Goal: Task Accomplishment & Management: Manage account settings

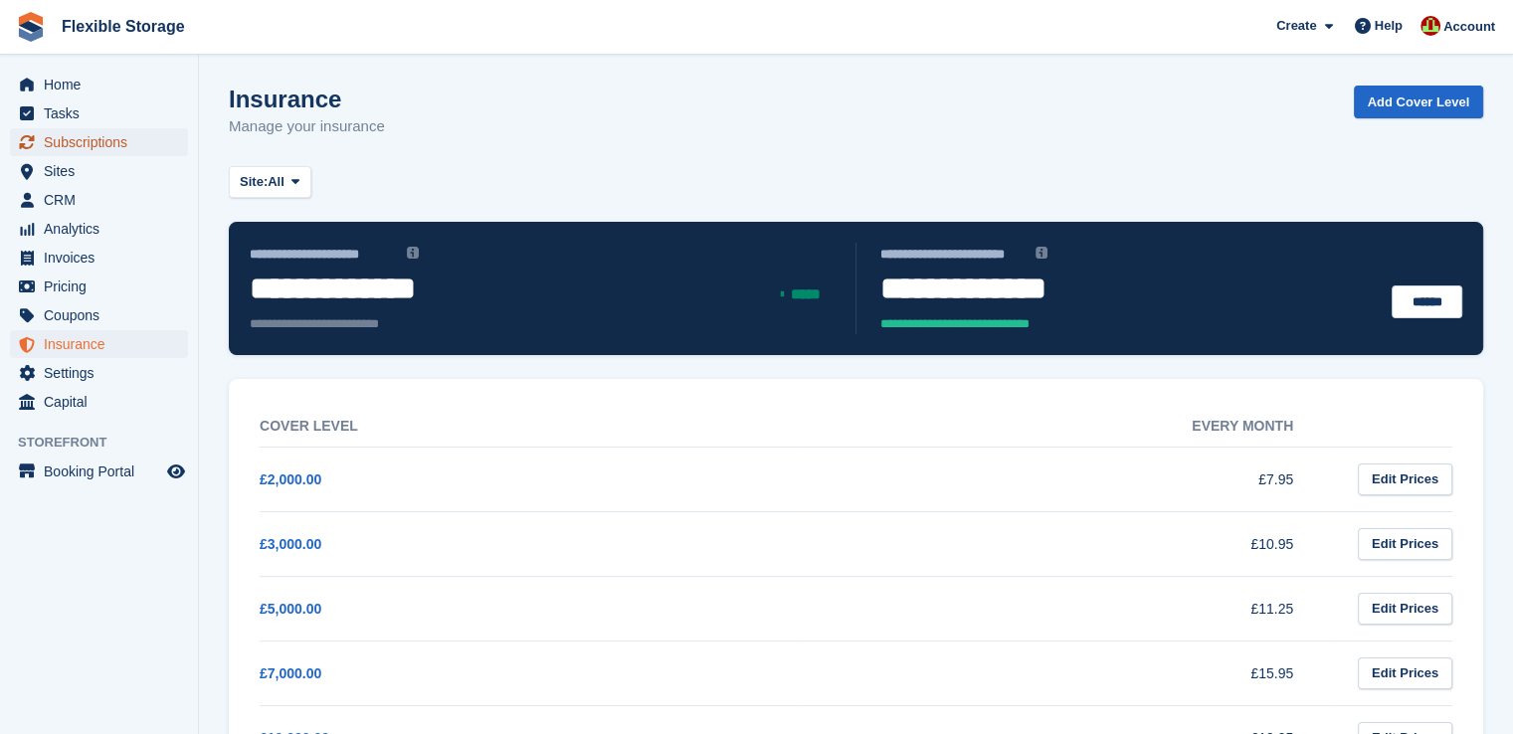
click at [84, 142] on span "Subscriptions" at bounding box center [103, 142] width 119 height 28
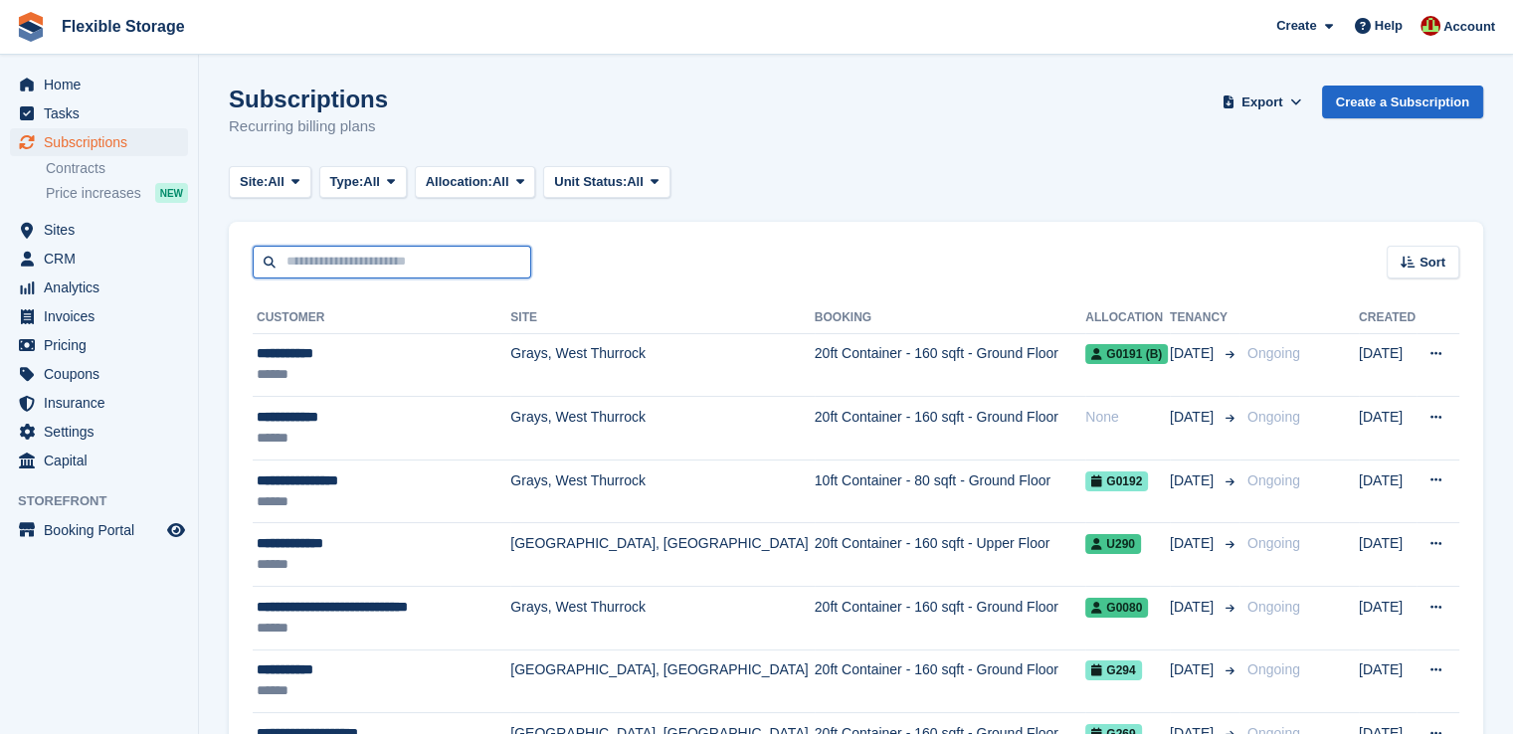
click at [402, 268] on input "text" at bounding box center [392, 262] width 278 height 33
type input "*****"
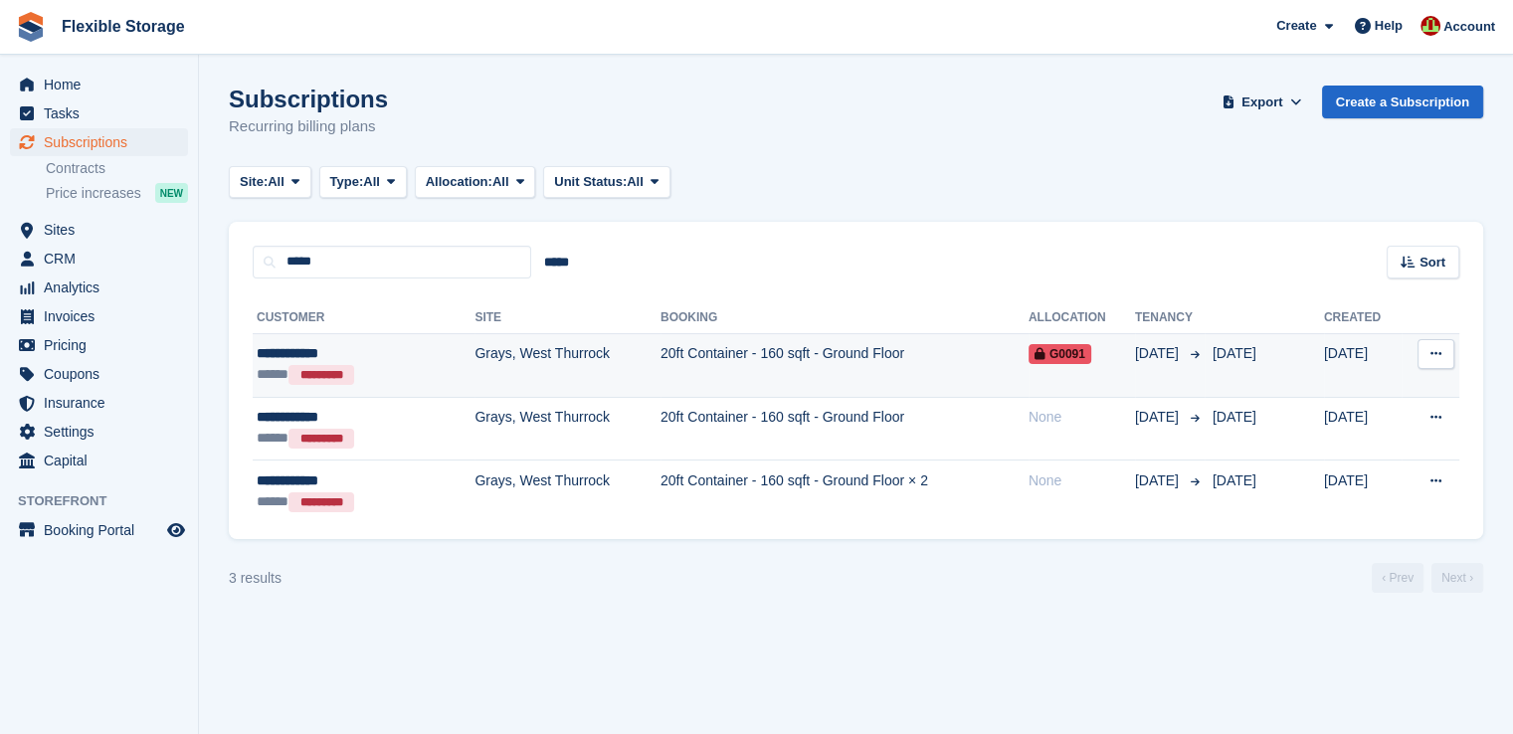
click at [763, 350] on td "20ft Container - 160 sqft - Ground Floor" at bounding box center [844, 365] width 368 height 64
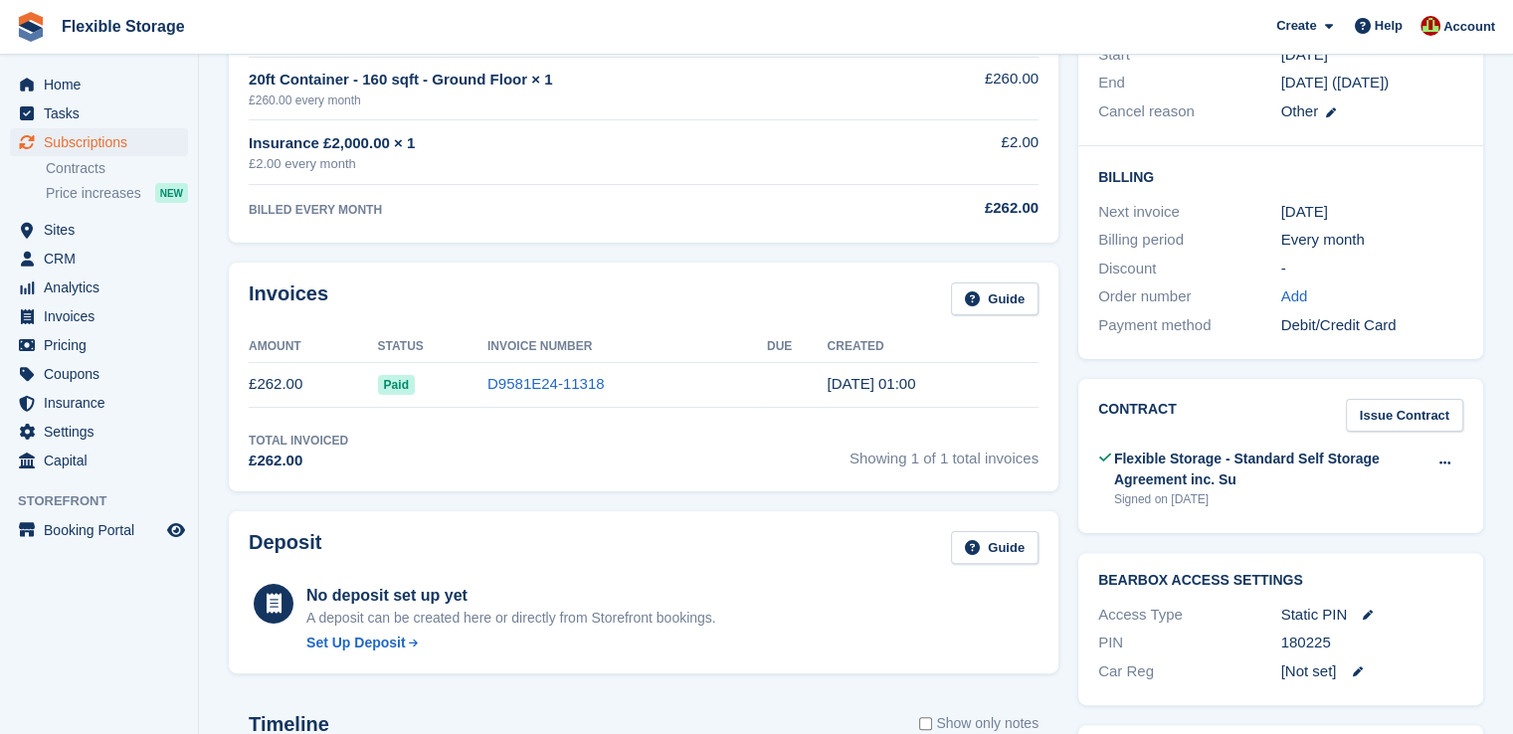
scroll to position [111, 0]
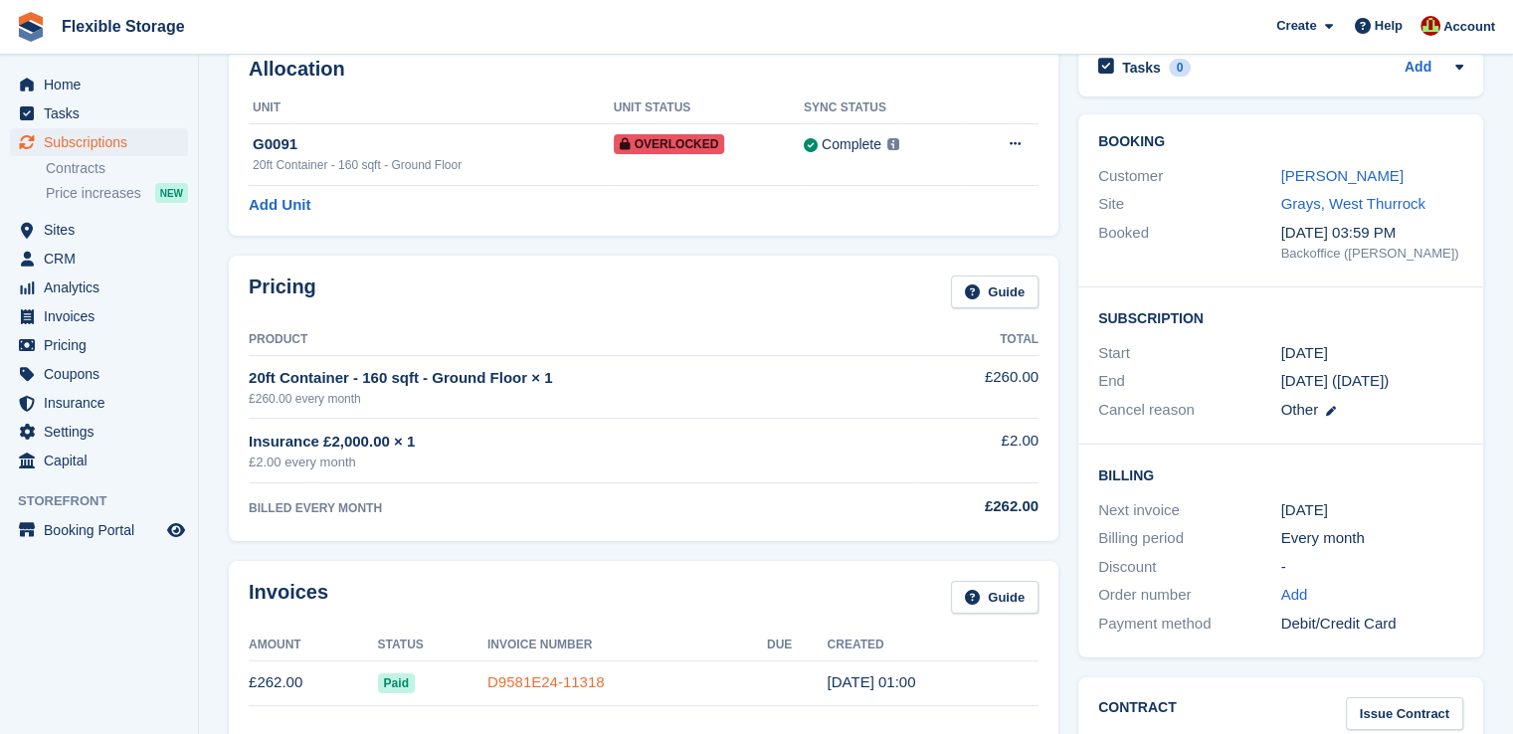
click at [564, 687] on link "D9581E24-11318" at bounding box center [545, 681] width 117 height 17
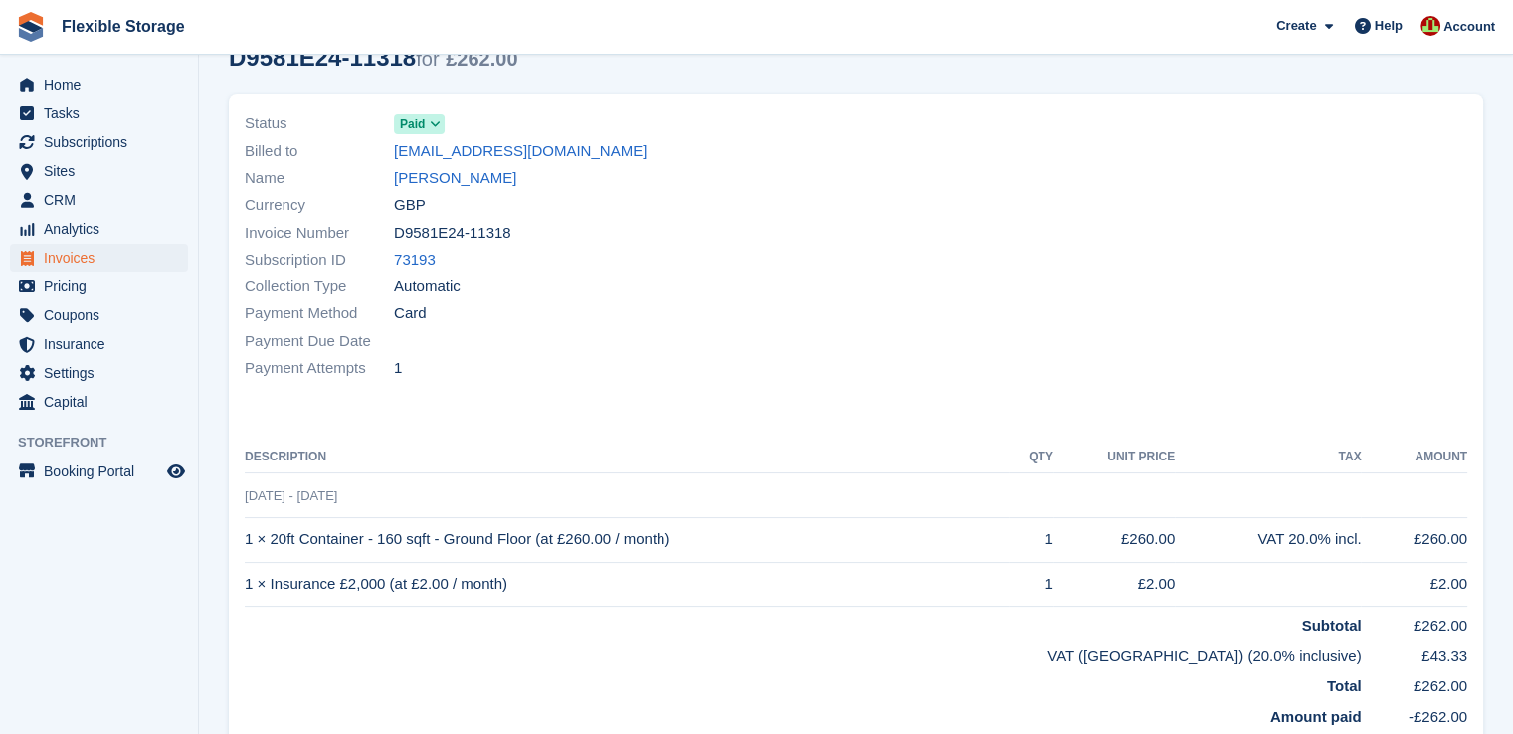
scroll to position [8, 0]
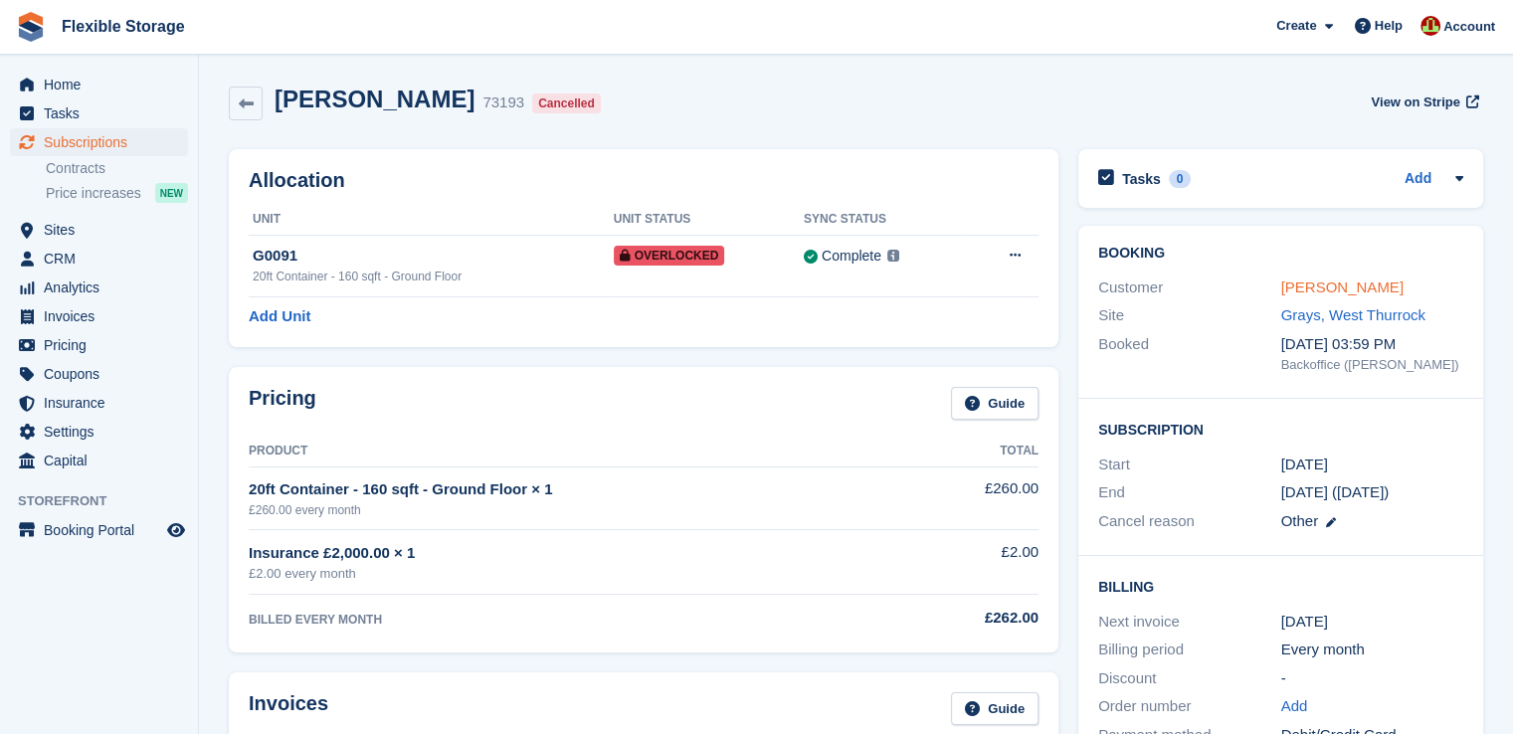
click at [1299, 282] on link "Alhaji Kabia" at bounding box center [1342, 286] width 122 height 17
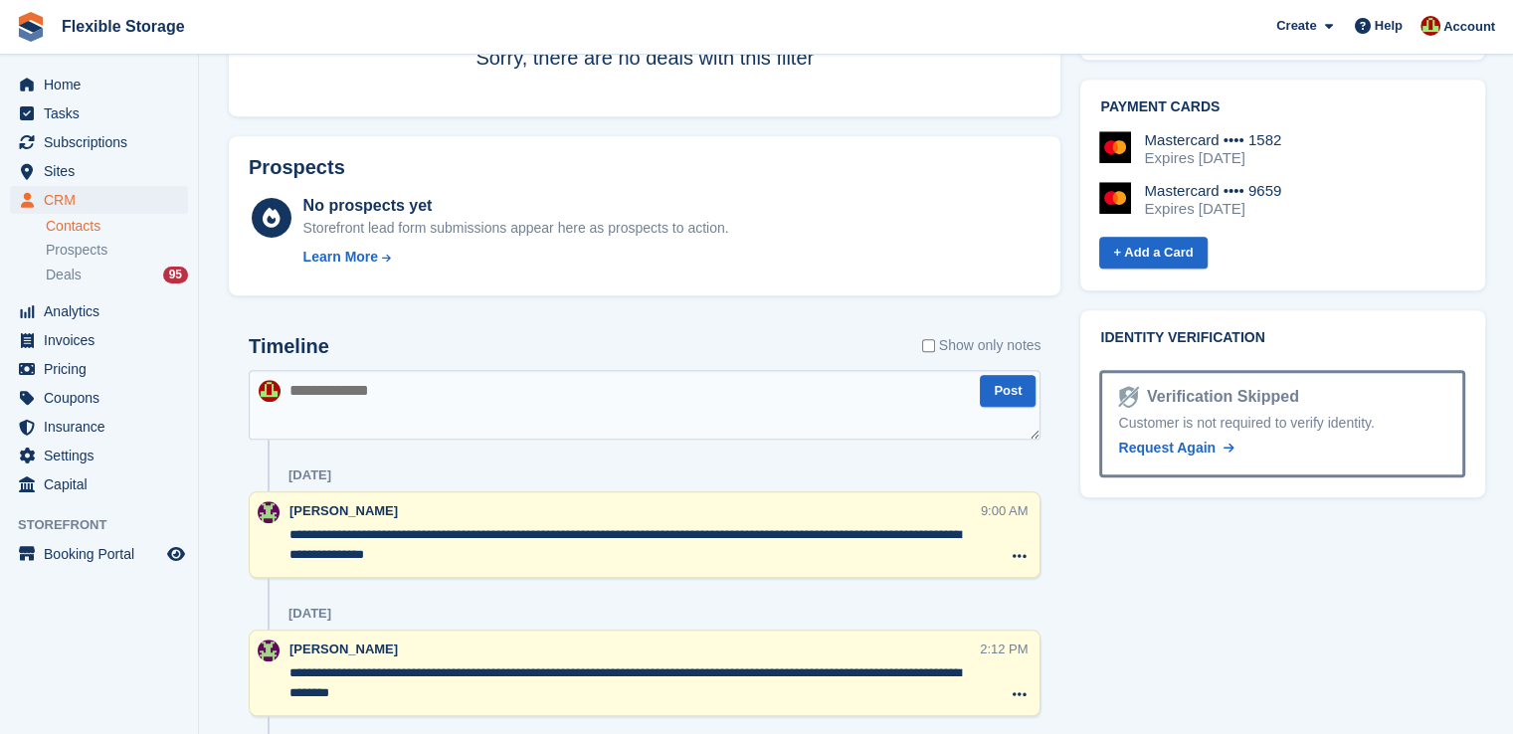
scroll to position [1094, 0]
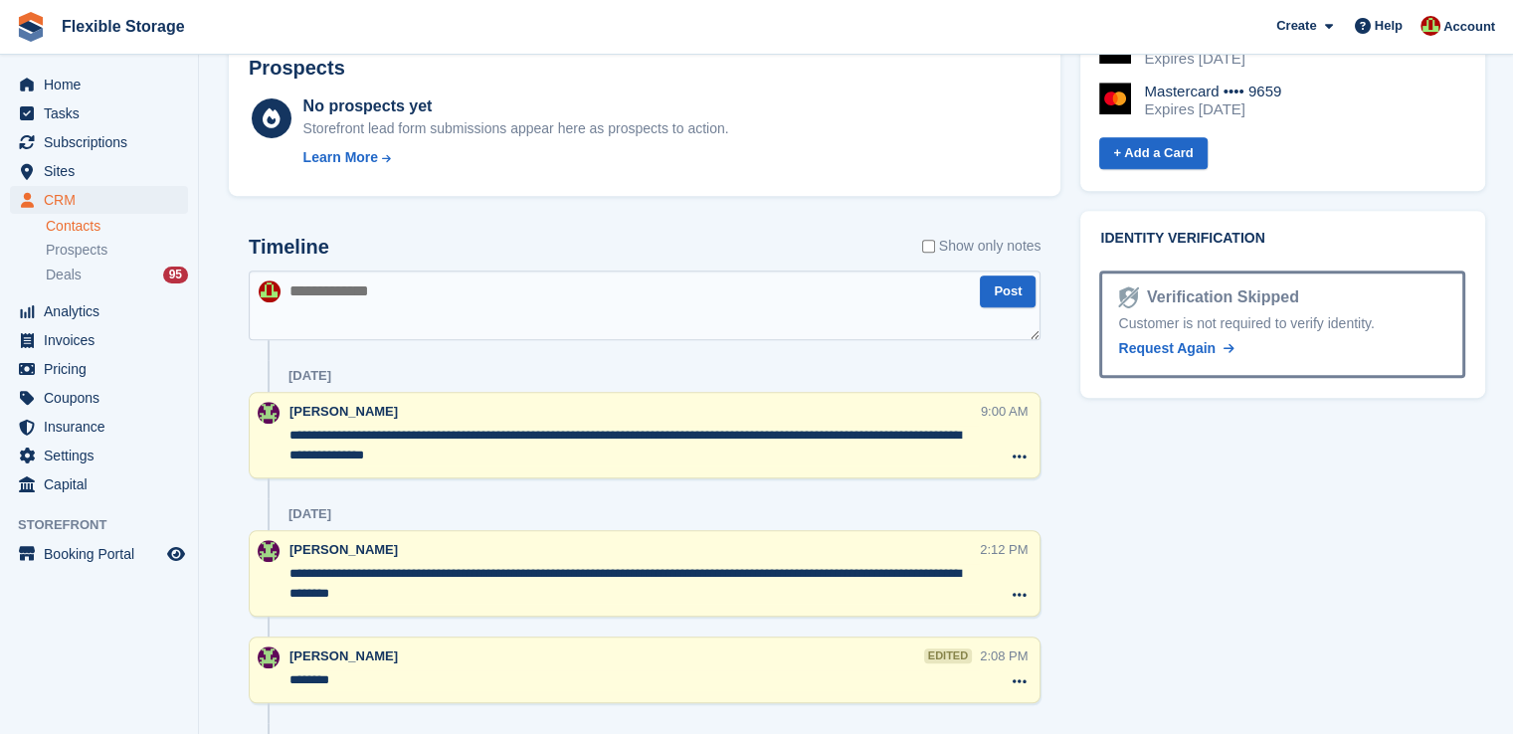
click at [692, 299] on textarea at bounding box center [645, 306] width 792 height 70
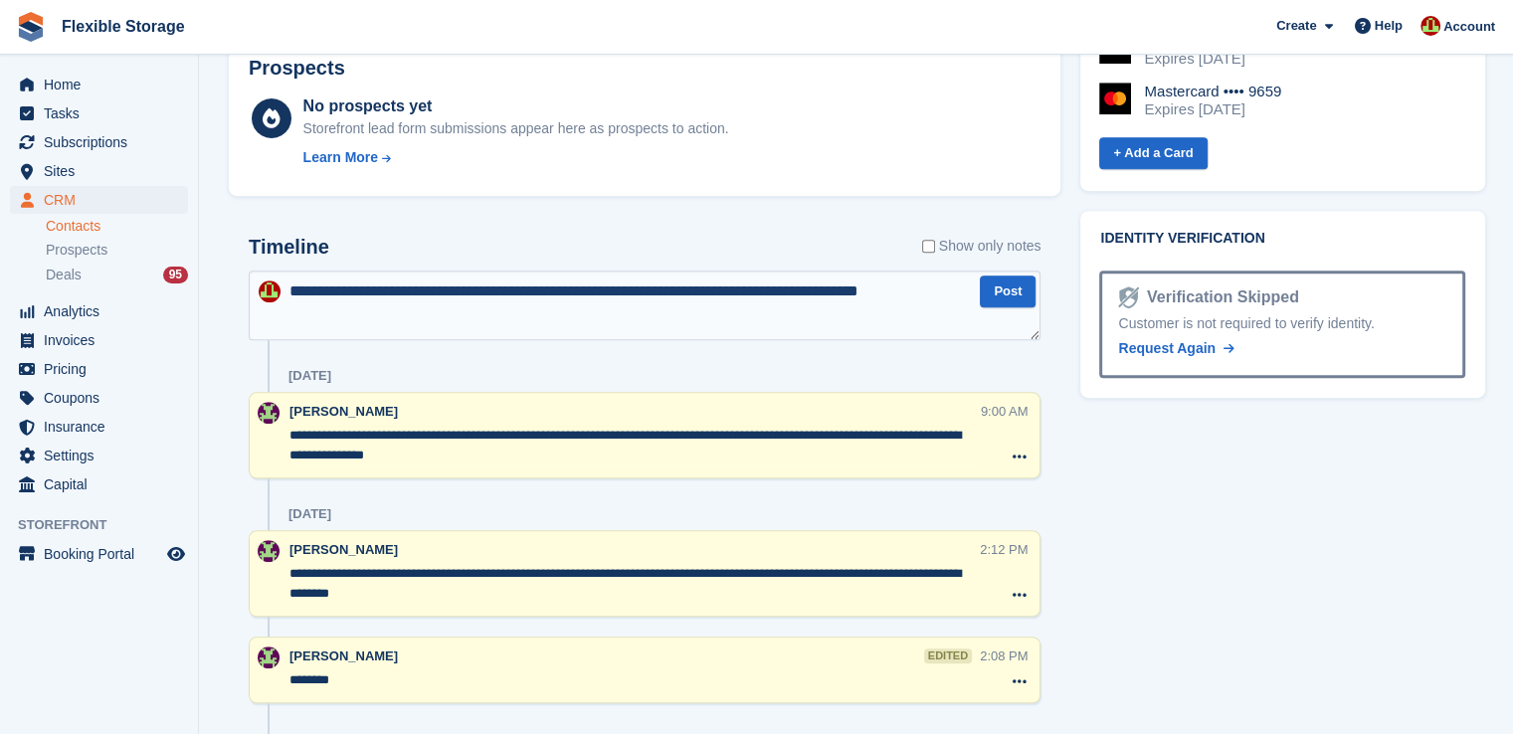
type textarea "**********"
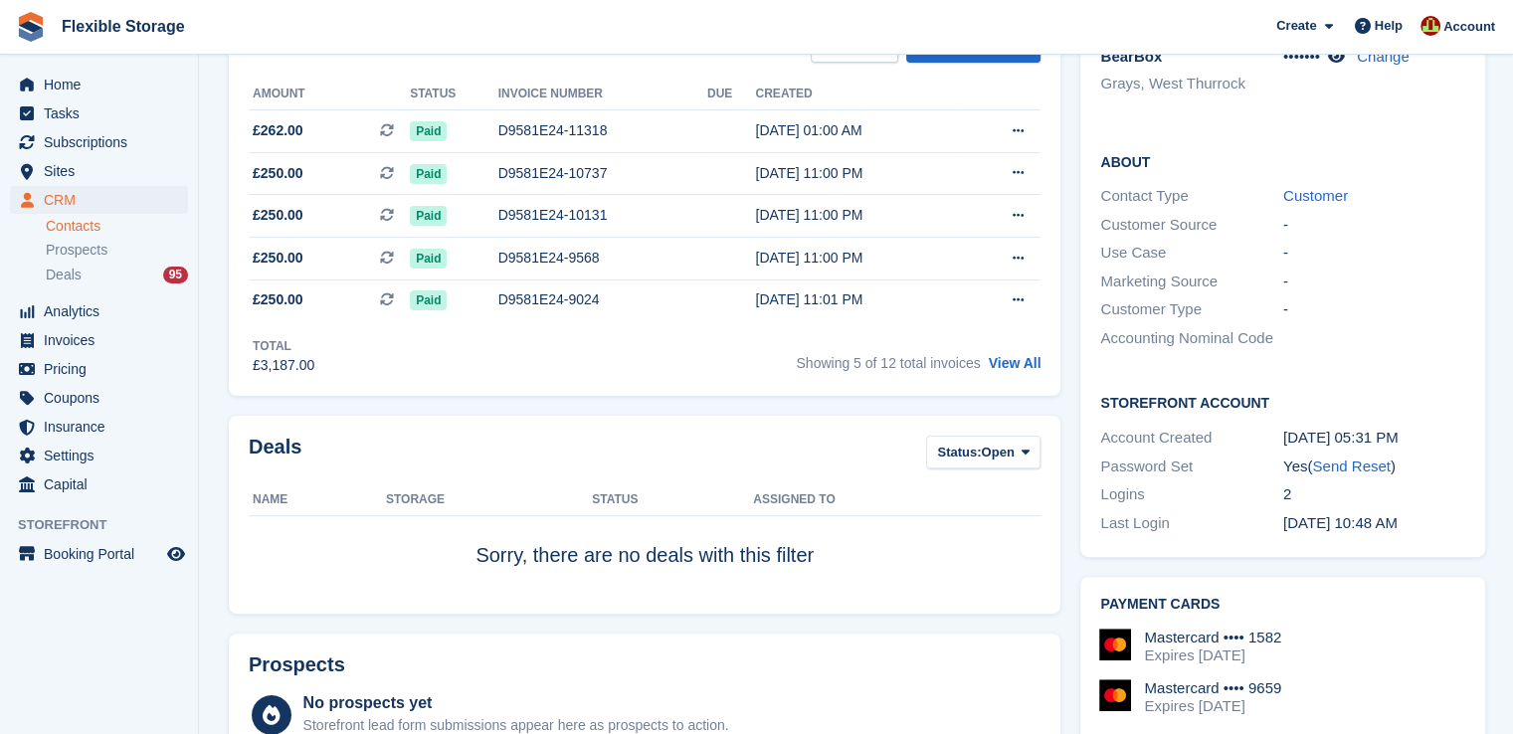
scroll to position [398, 0]
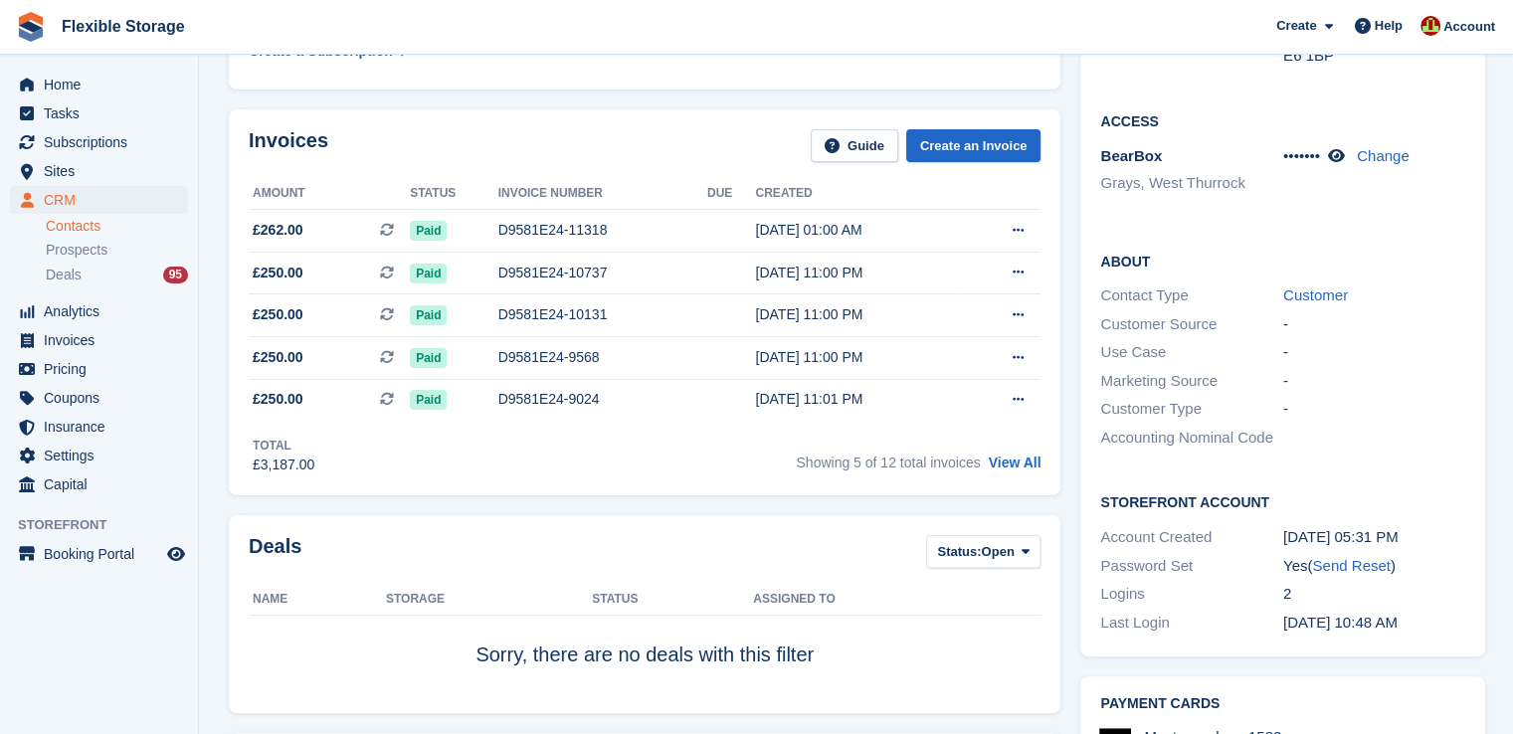
click at [1231, 526] on div "Account Created" at bounding box center [1191, 537] width 183 height 23
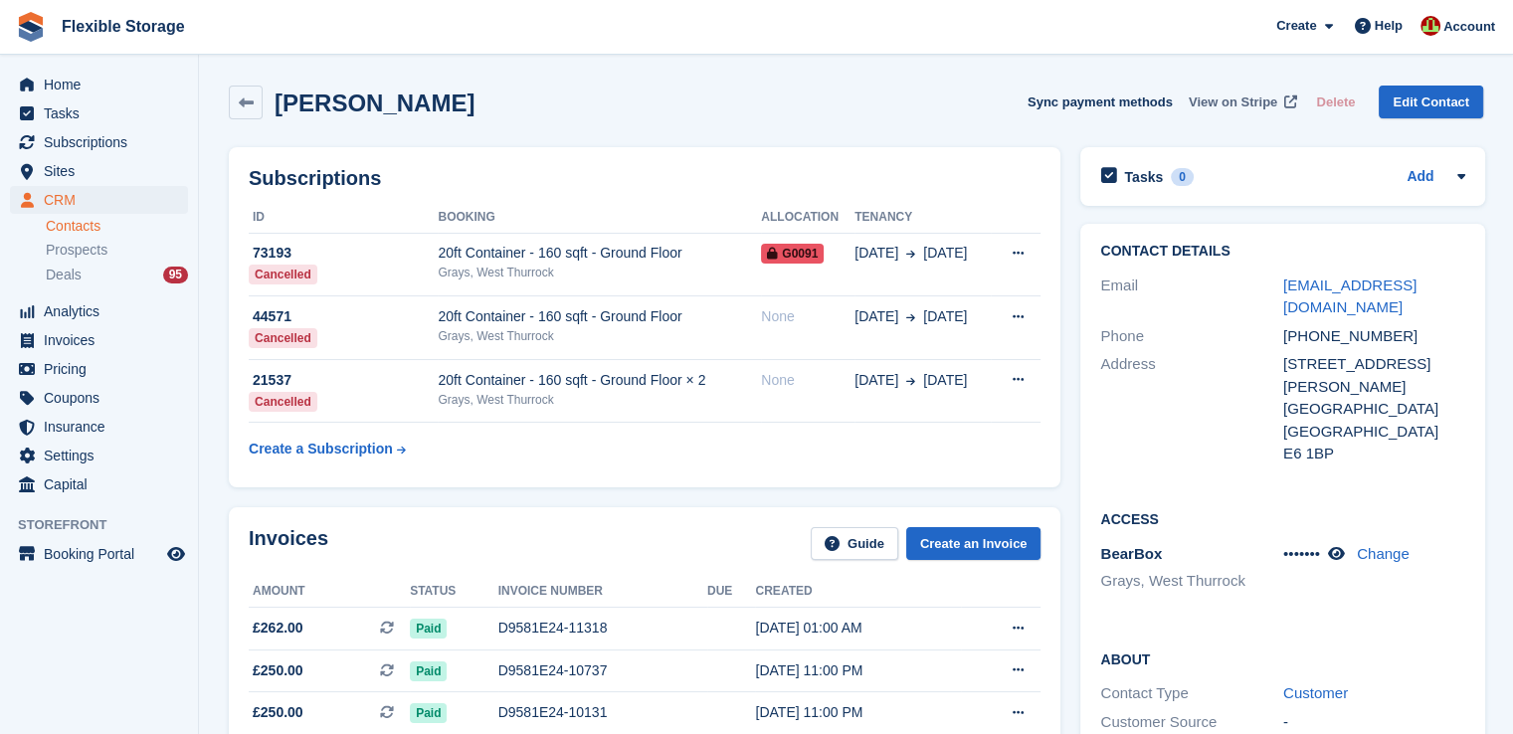
click at [1237, 105] on span "View on Stripe" at bounding box center [1232, 102] width 89 height 20
click at [115, 81] on span "Home" at bounding box center [103, 85] width 119 height 28
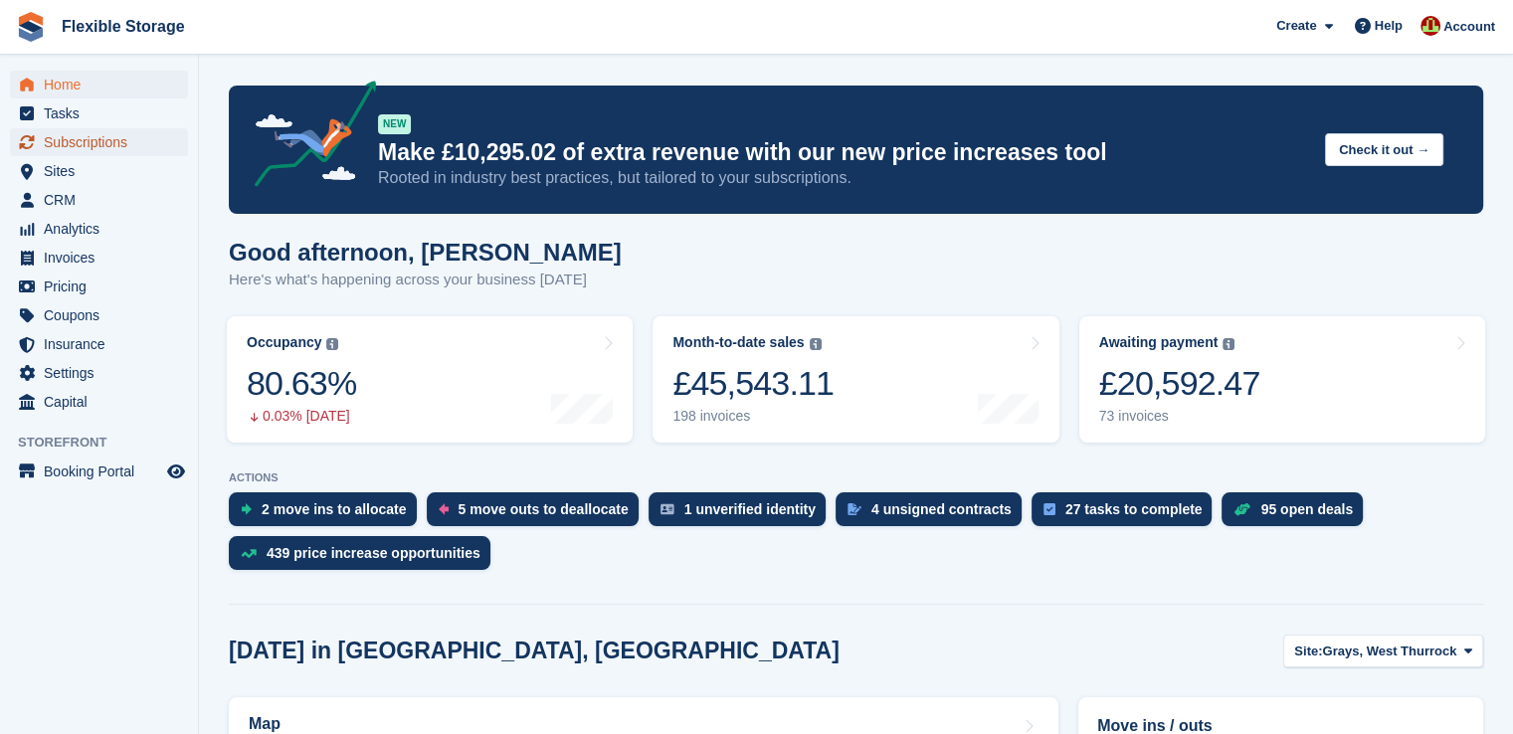
click at [78, 138] on span "Subscriptions" at bounding box center [103, 142] width 119 height 28
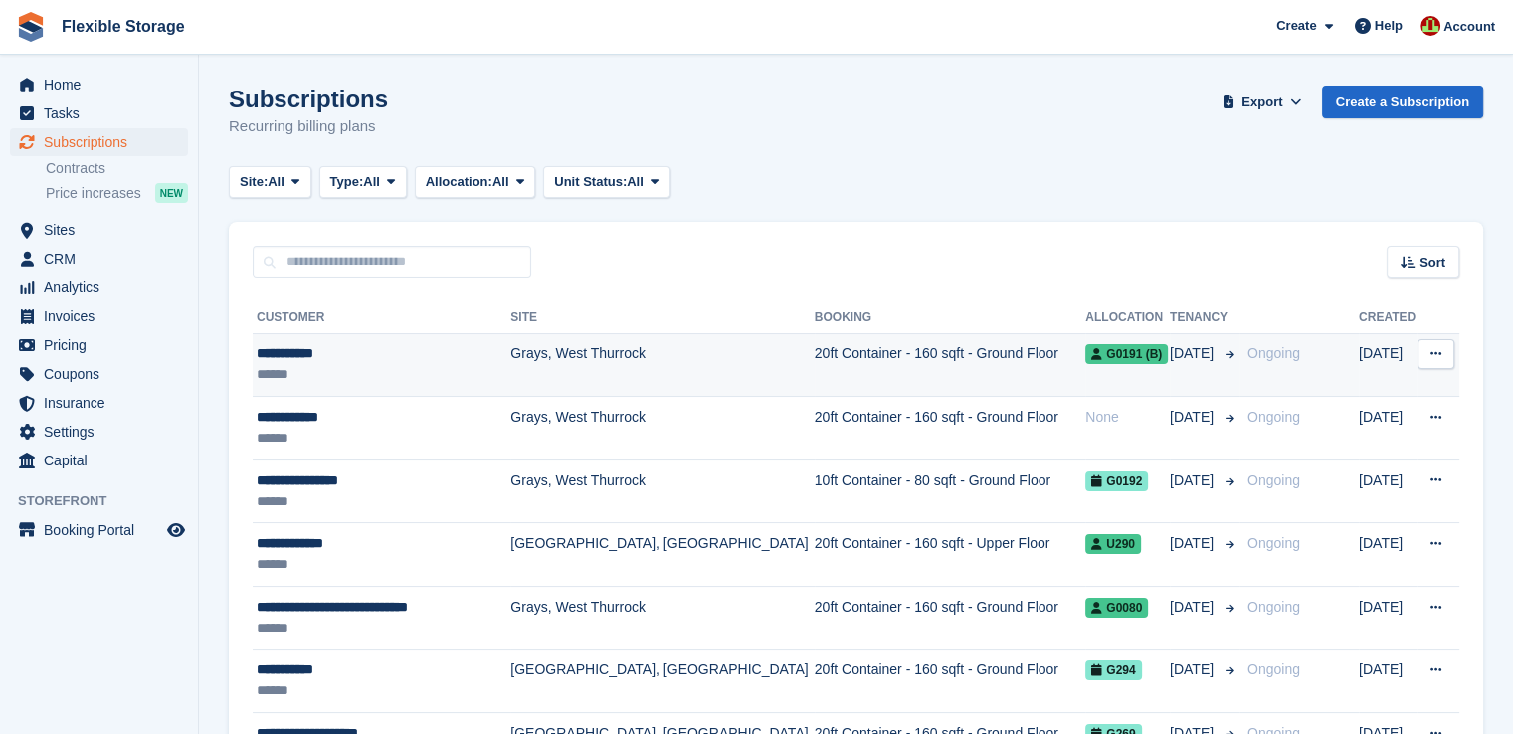
click at [523, 370] on td "Grays, West Thurrock" at bounding box center [661, 365] width 303 height 64
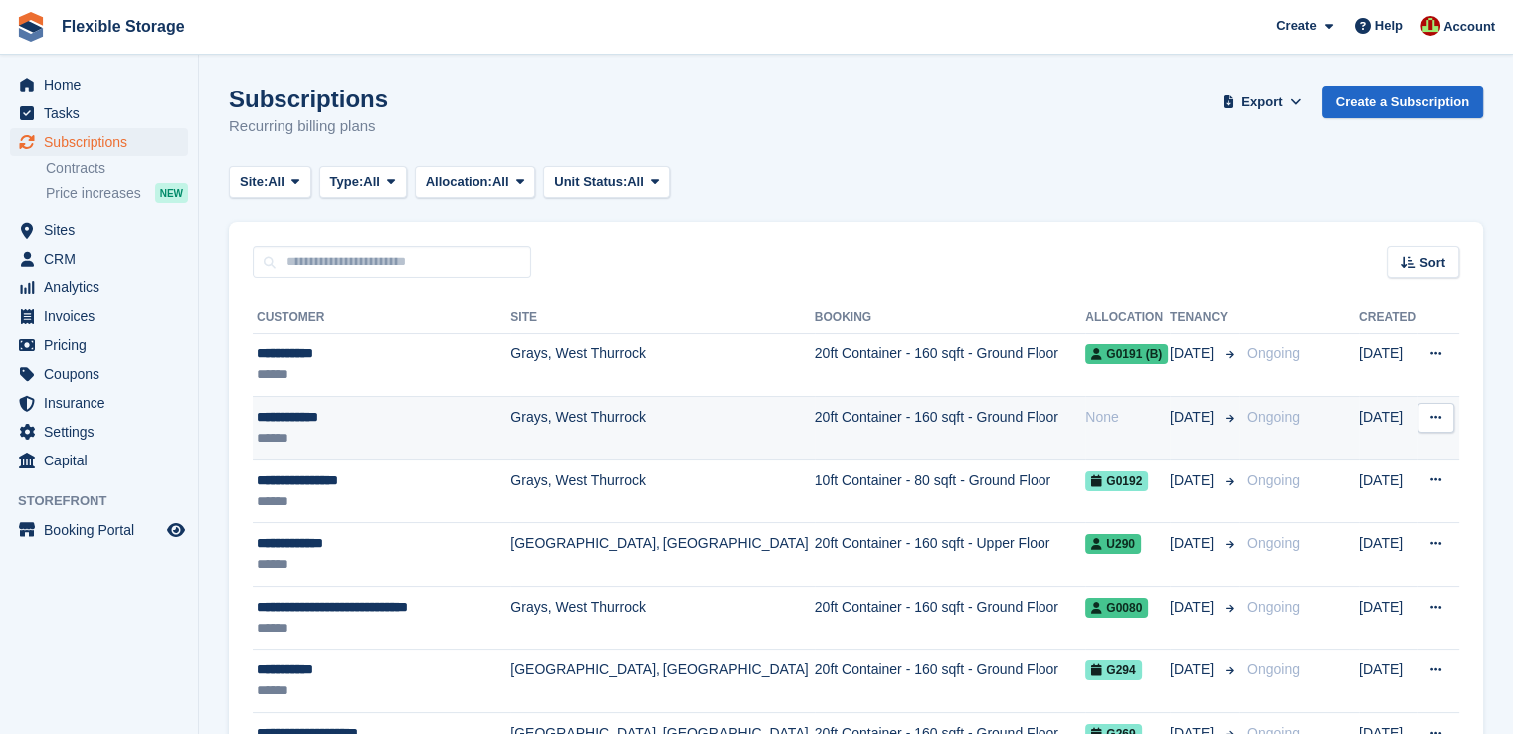
click at [642, 441] on td "Grays, West Thurrock" at bounding box center [661, 429] width 303 height 64
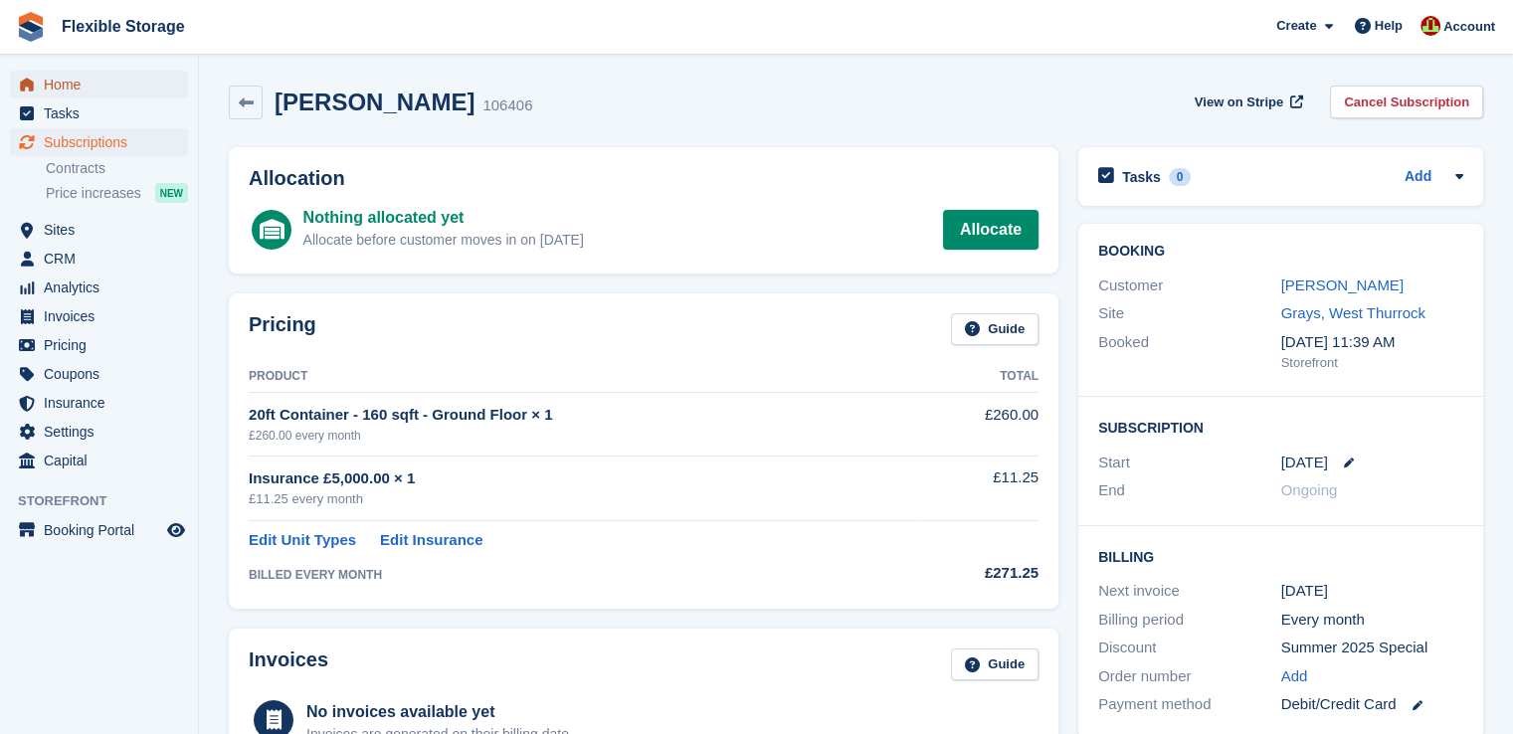
click at [100, 84] on span "Home" at bounding box center [103, 85] width 119 height 28
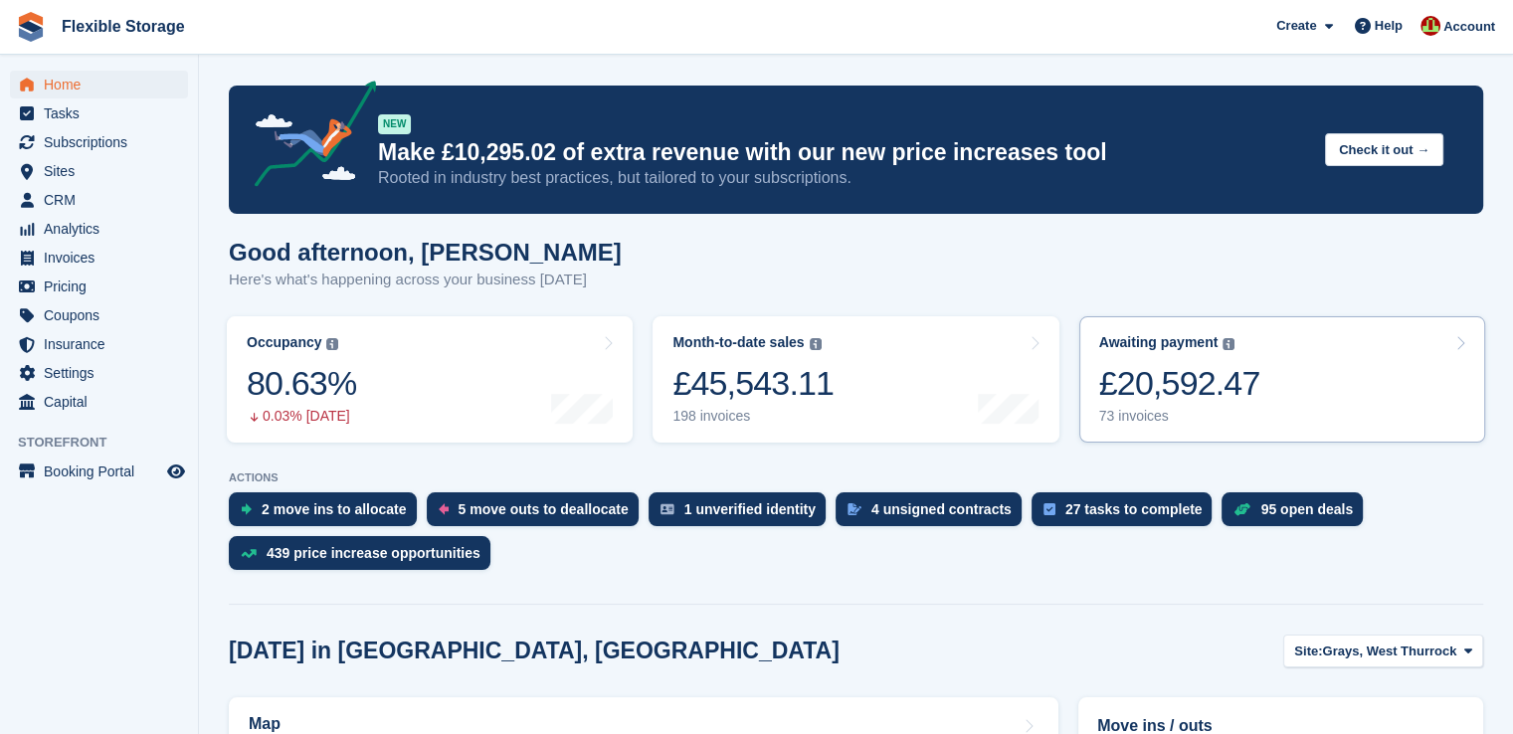
click at [1285, 411] on link "Awaiting payment The total outstanding balance on all open invoices. £20,592.47…" at bounding box center [1282, 379] width 406 height 126
